Goal: Task Accomplishment & Management: Use online tool/utility

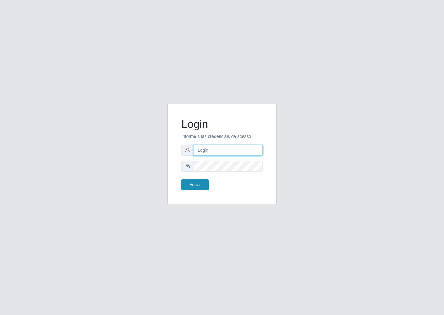
type input "janaina@iwof"
drag, startPoint x: 186, startPoint y: 183, endPoint x: 184, endPoint y: 178, distance: 5.2
click at [185, 180] on button "Entrar" at bounding box center [194, 184] width 27 height 11
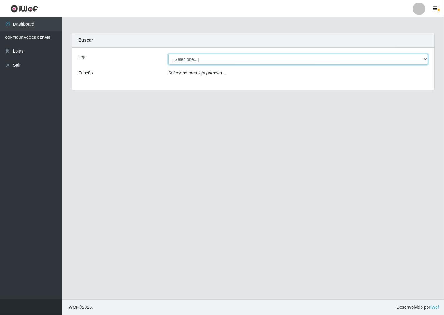
click at [424, 62] on select "[Selecione...] Minimercado Filezão" at bounding box center [298, 59] width 260 height 11
select select "204"
click at [168, 54] on select "[Selecione...] Minimercado Filezão" at bounding box center [298, 59] width 260 height 11
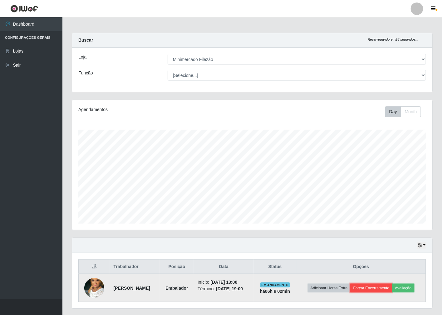
click at [390, 289] on button "Forçar Encerramento" at bounding box center [372, 287] width 42 height 9
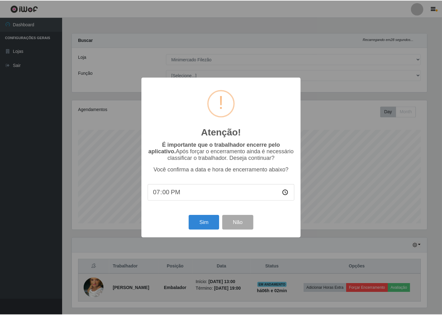
scroll to position [129, 357]
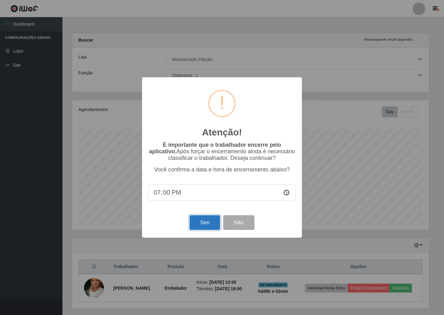
click at [212, 226] on button "Sim" at bounding box center [205, 222] width 30 height 15
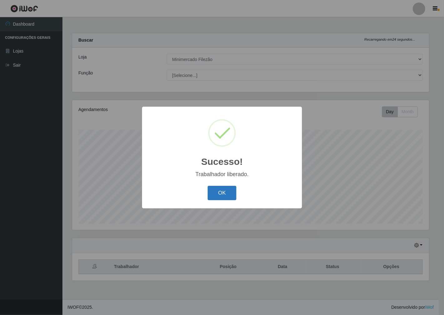
click at [227, 192] on button "OK" at bounding box center [222, 193] width 29 height 15
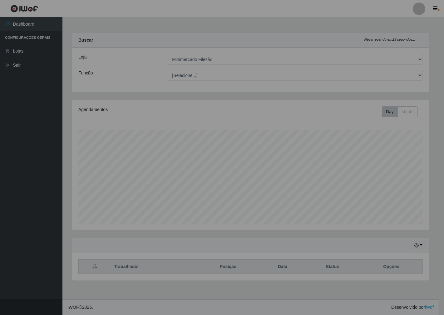
scroll to position [129, 362]
